Goal: Browse casually

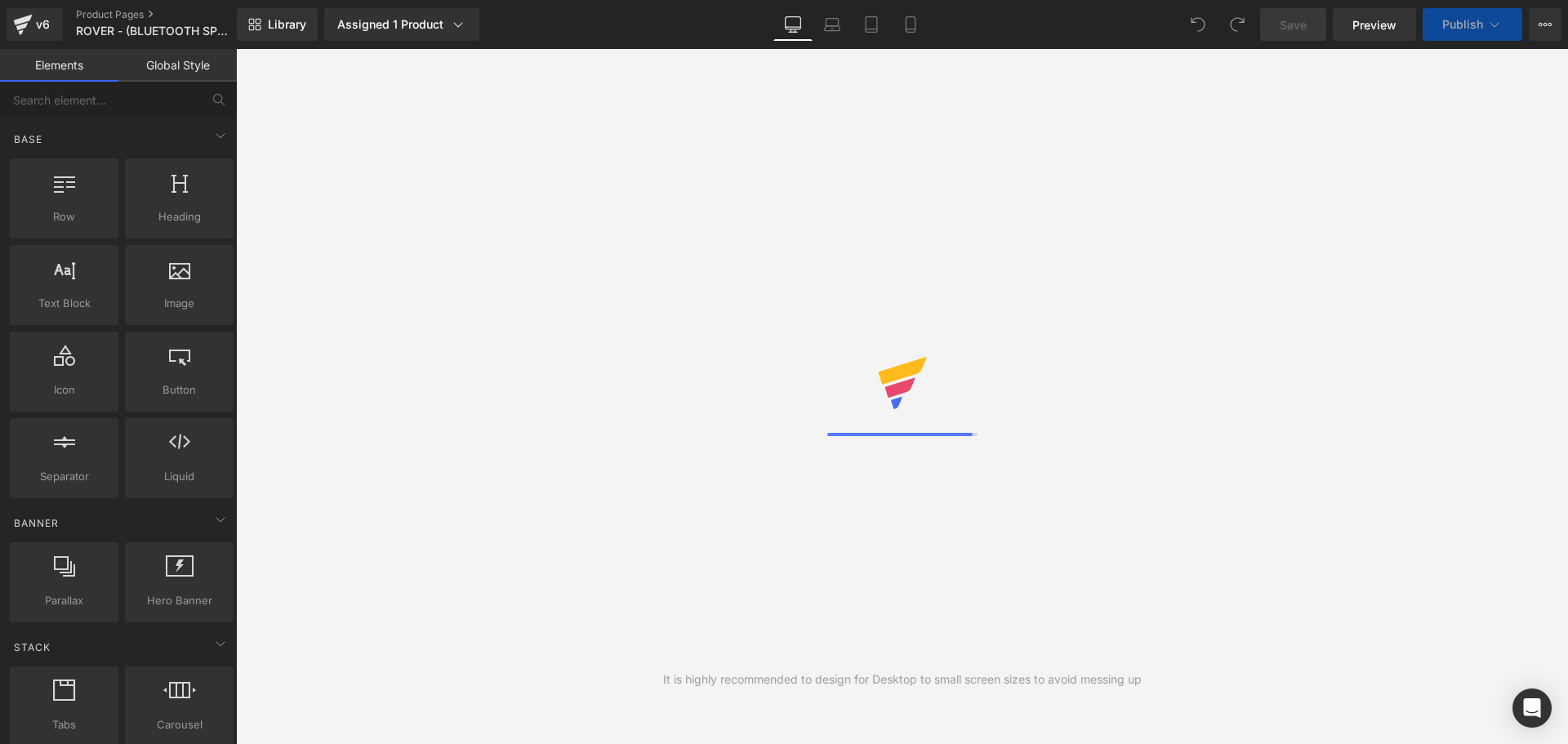
scroll to position [53, 1307]
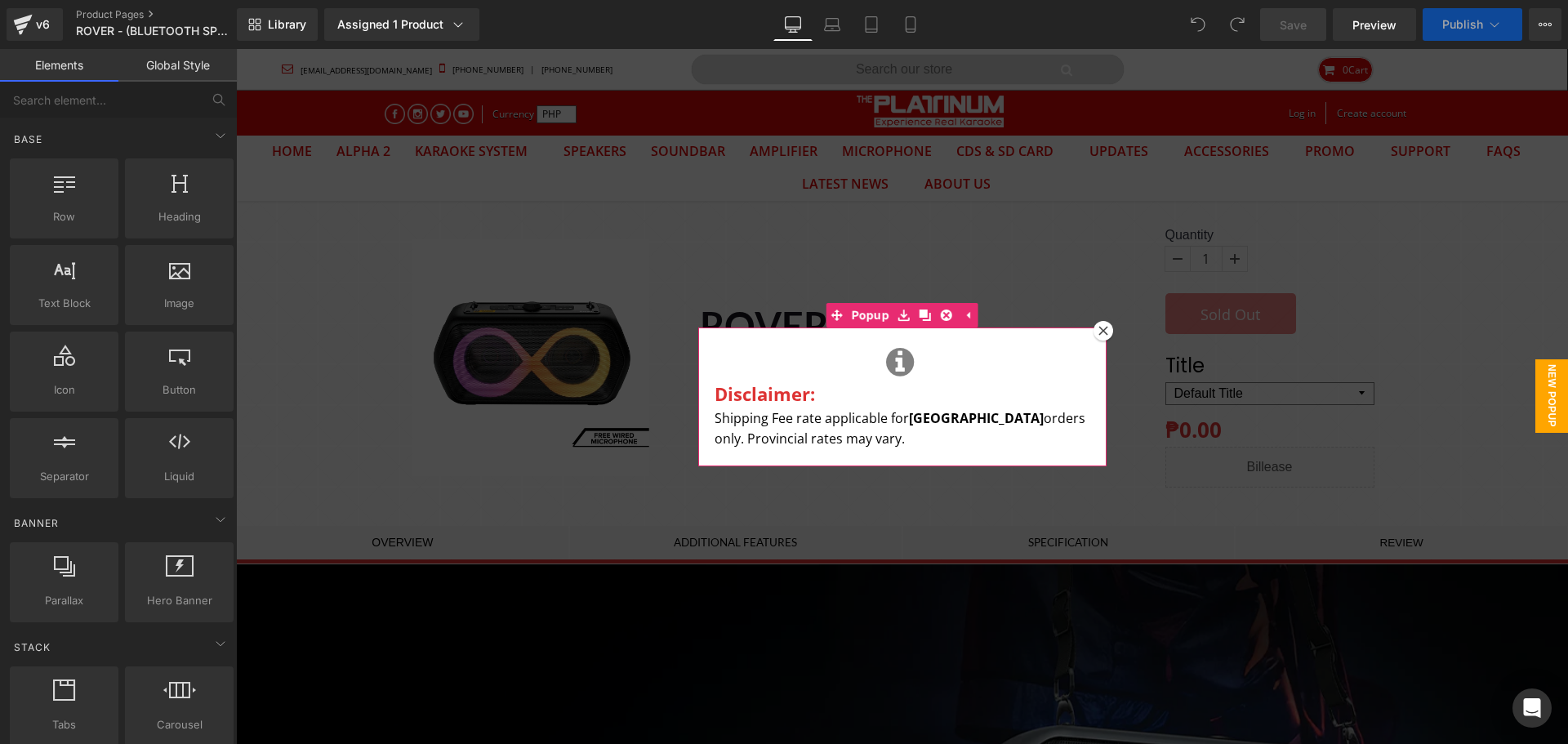
click at [1084, 327] on div at bounding box center [902, 329] width 409 height 4
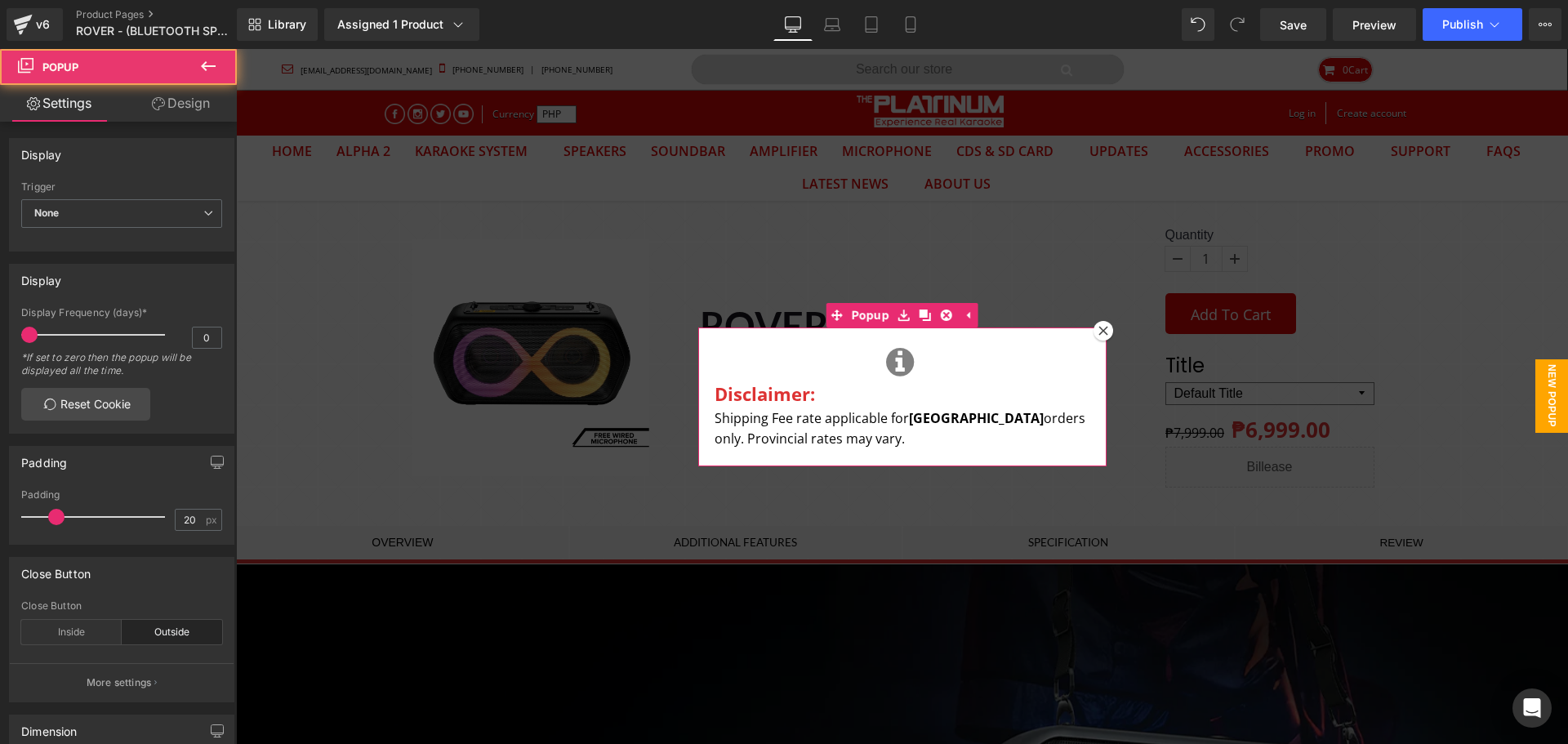
click at [1098, 331] on icon at bounding box center [1103, 330] width 10 height 10
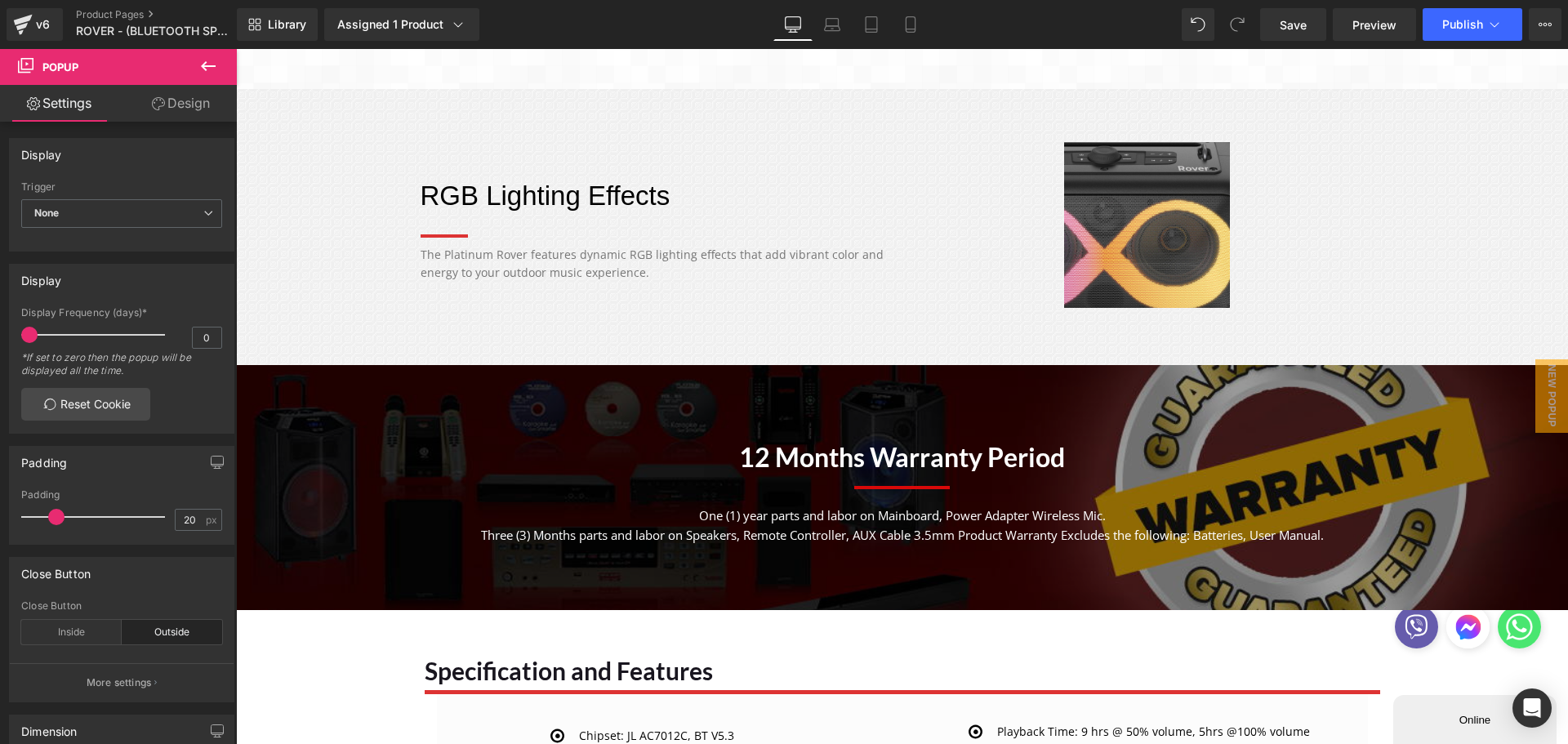
scroll to position [2368, 0]
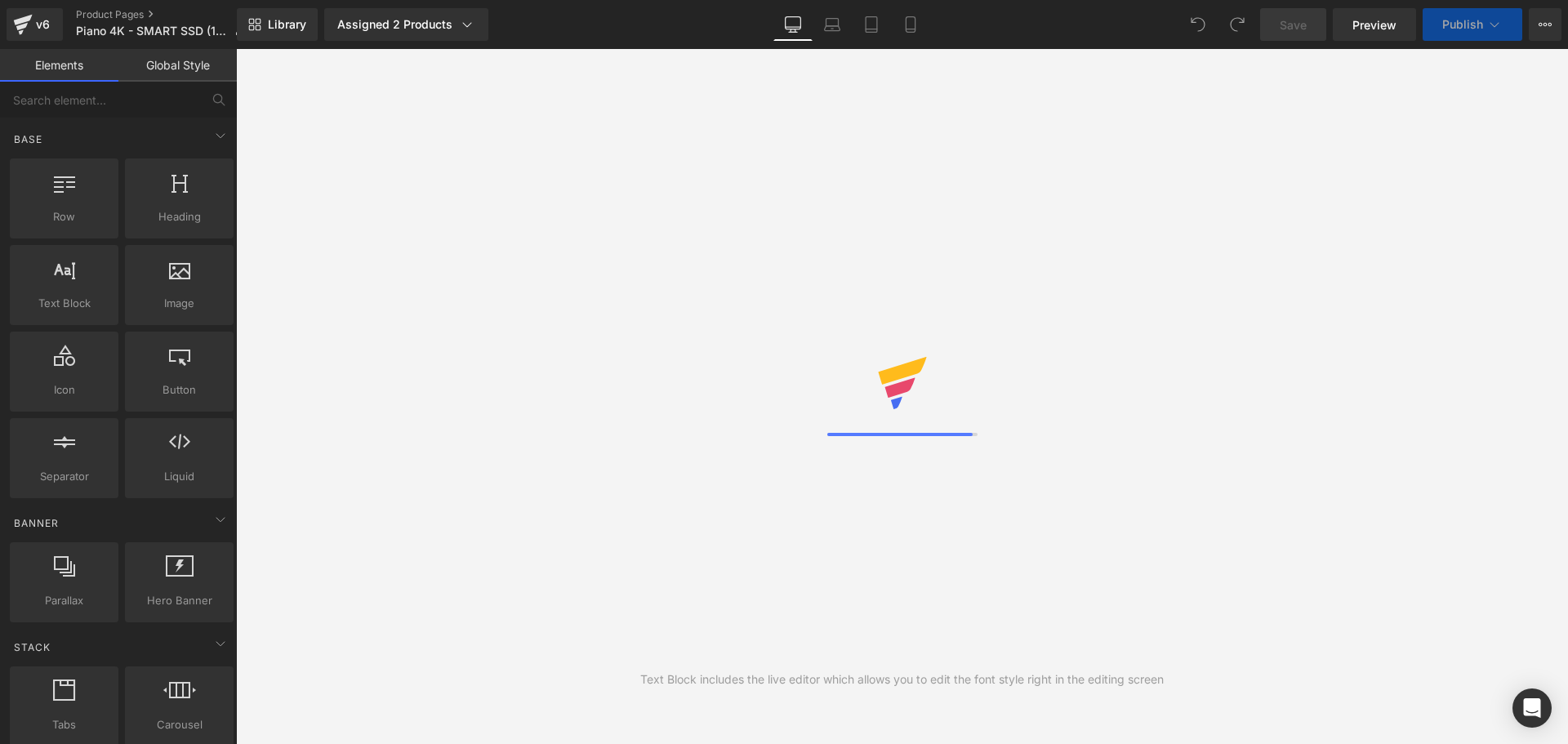
scroll to position [53, 1307]
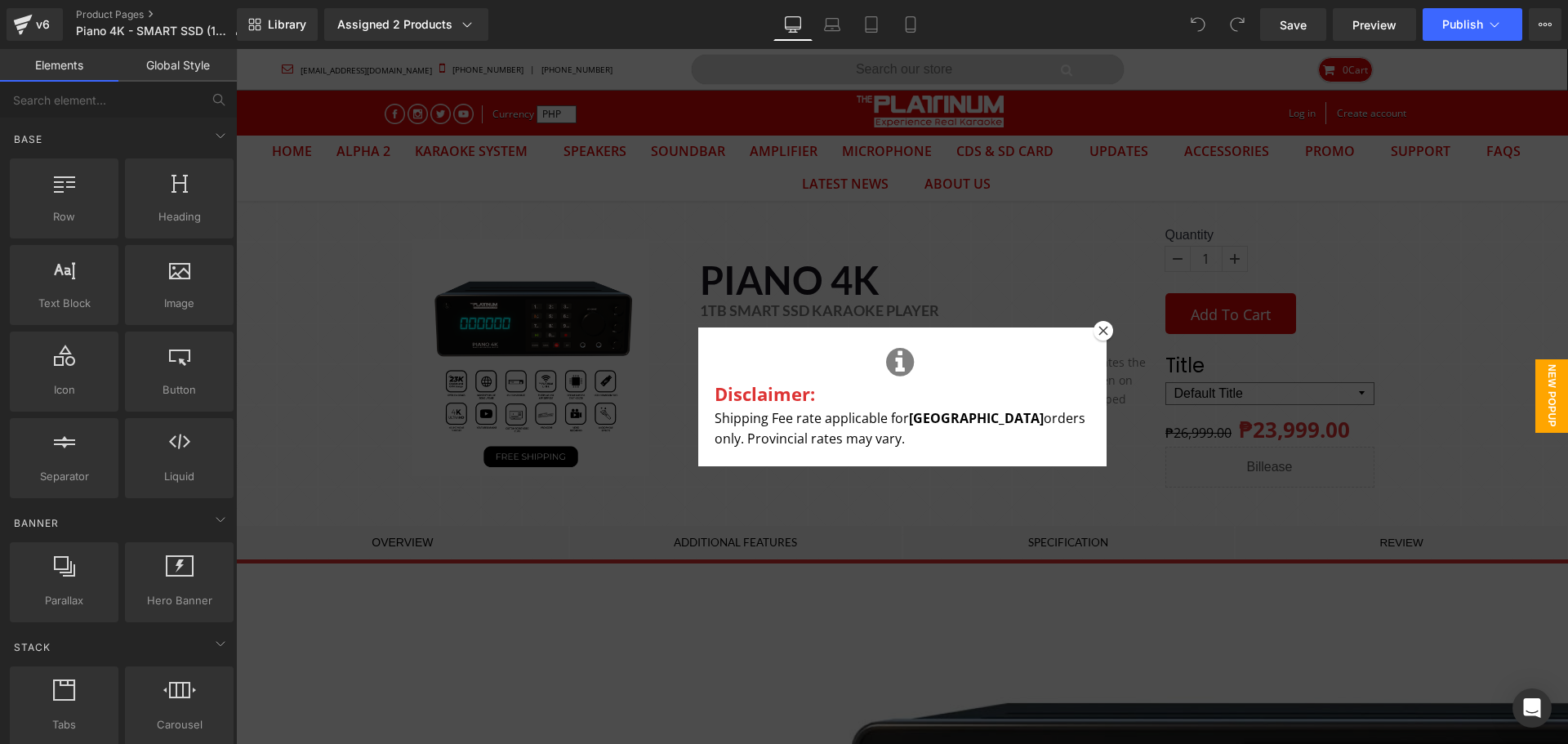
click at [1098, 332] on icon at bounding box center [1103, 330] width 9 height 9
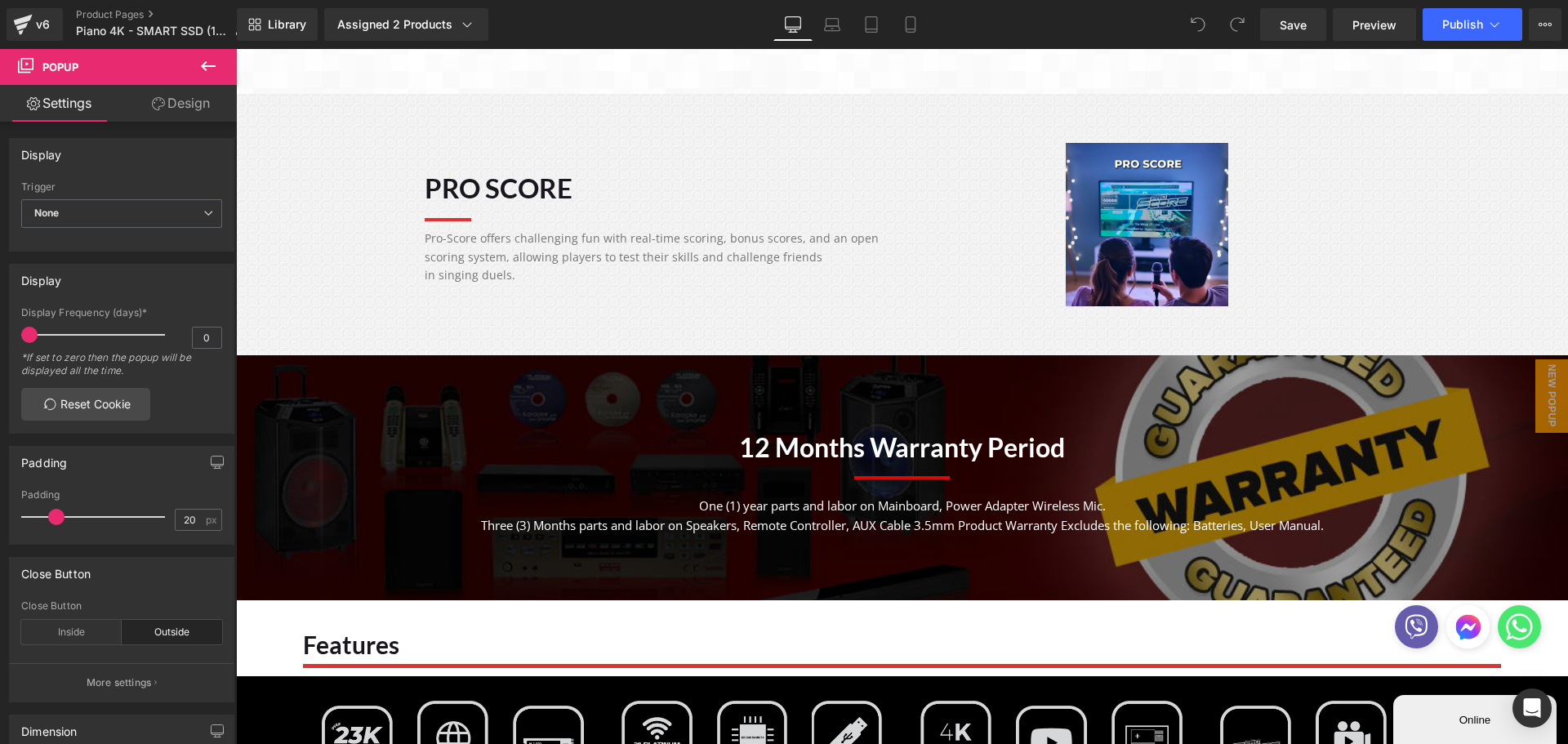
scroll to position [1878, 0]
